Goal: Transaction & Acquisition: Download file/media

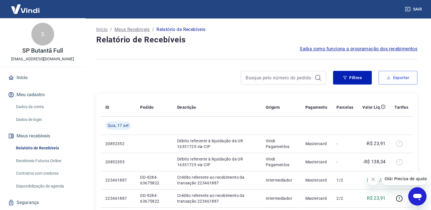
click at [399, 78] on button "Exportar" at bounding box center [398, 78] width 39 height 14
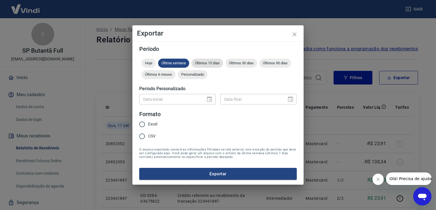
click at [212, 63] on span "Últimos 15 dias" at bounding box center [207, 63] width 32 height 4
click at [148, 123] on input "Excel" at bounding box center [142, 125] width 12 height 12
radio input "true"
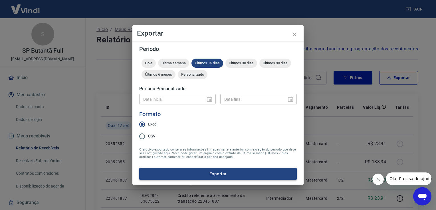
click at [195, 173] on button "Exportar" at bounding box center [217, 174] width 157 height 12
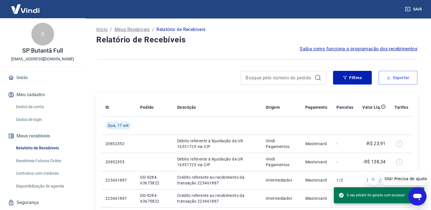
click at [394, 79] on button "Exportar" at bounding box center [398, 78] width 39 height 14
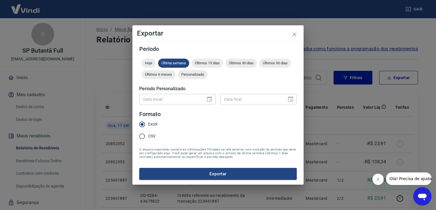
click at [294, 33] on icon "close" at bounding box center [294, 34] width 7 height 7
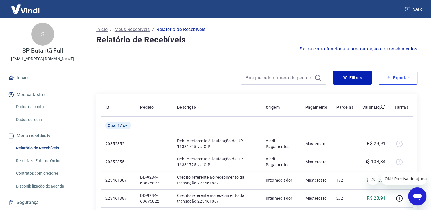
click at [395, 74] on button "Exportar" at bounding box center [398, 78] width 39 height 14
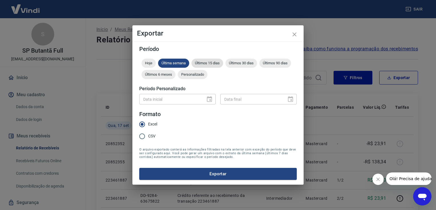
click at [204, 62] on span "Últimos 15 dias" at bounding box center [207, 63] width 32 height 4
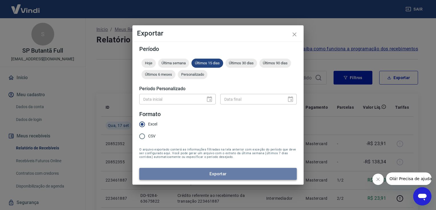
click at [203, 170] on button "Exportar" at bounding box center [217, 174] width 157 height 12
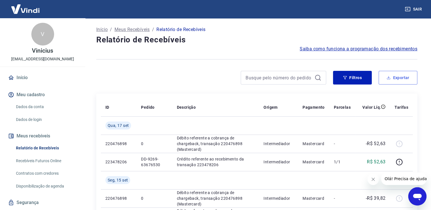
click at [403, 77] on button "Exportar" at bounding box center [398, 78] width 39 height 14
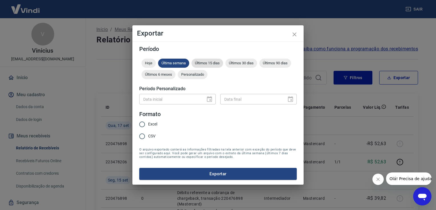
click at [216, 61] on span "Últimos 15 dias" at bounding box center [207, 63] width 32 height 4
click at [144, 123] on input "Excel" at bounding box center [142, 125] width 12 height 12
radio input "true"
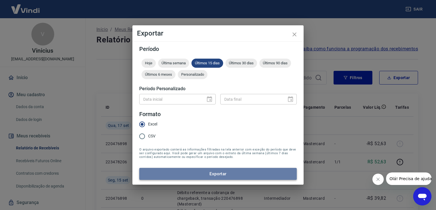
click at [199, 175] on button "Exportar" at bounding box center [217, 174] width 157 height 12
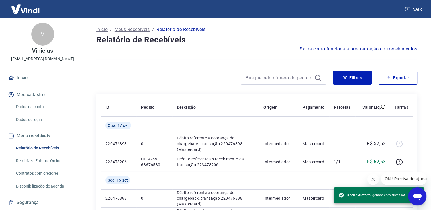
drag, startPoint x: 250, startPoint y: 38, endPoint x: 222, endPoint y: 4, distance: 44.1
click at [250, 38] on h4 "Relatório de Recebíveis" at bounding box center [256, 39] width 321 height 11
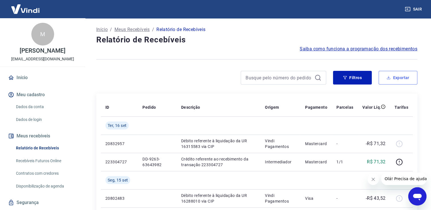
click at [397, 75] on button "Exportar" at bounding box center [398, 78] width 39 height 14
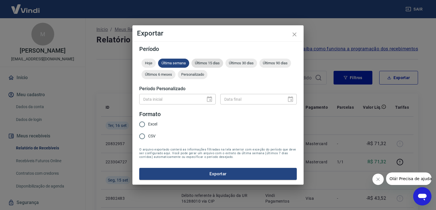
click at [205, 61] on span "Últimos 15 dias" at bounding box center [207, 63] width 32 height 4
click at [147, 122] on input "Excel" at bounding box center [142, 125] width 12 height 12
radio input "true"
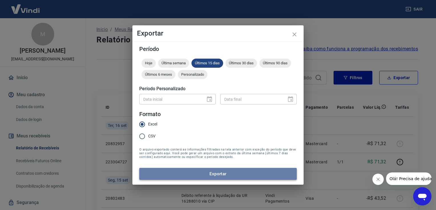
click at [189, 171] on button "Exportar" at bounding box center [217, 174] width 157 height 12
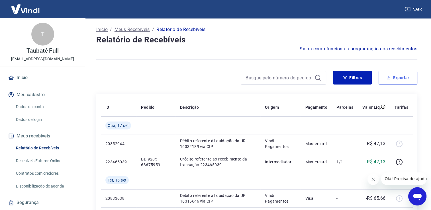
click at [392, 77] on button "Exportar" at bounding box center [398, 78] width 39 height 14
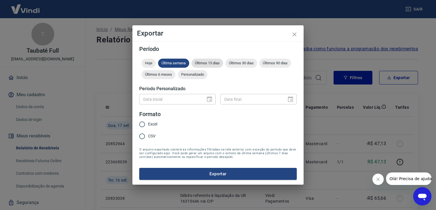
click at [216, 63] on span "Últimos 15 dias" at bounding box center [207, 63] width 32 height 4
click at [150, 127] on span "Excel" at bounding box center [152, 124] width 9 height 6
click at [148, 127] on input "Excel" at bounding box center [142, 125] width 12 height 12
radio input "true"
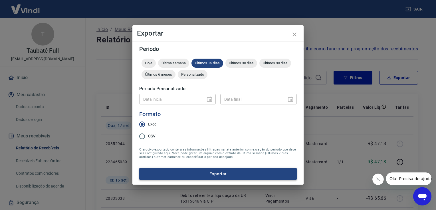
click at [185, 173] on button "Exportar" at bounding box center [217, 174] width 157 height 12
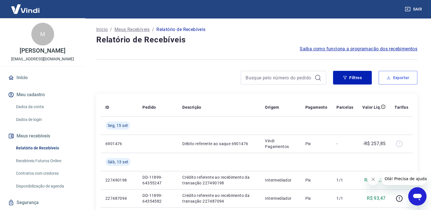
click at [384, 75] on button "Exportar" at bounding box center [398, 78] width 39 height 14
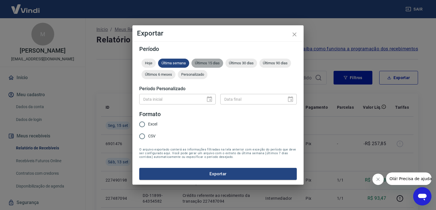
click at [208, 65] on span "Últimos 15 dias" at bounding box center [207, 63] width 32 height 4
click at [149, 126] on span "Excel" at bounding box center [152, 124] width 9 height 6
click at [148, 126] on input "Excel" at bounding box center [142, 125] width 12 height 12
radio input "true"
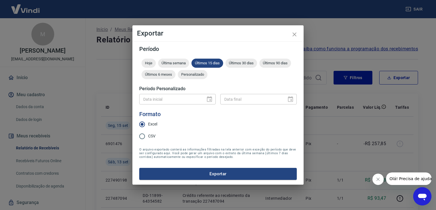
click at [173, 179] on button "Exportar" at bounding box center [217, 174] width 157 height 12
